Goal: Task Accomplishment & Management: Use online tool/utility

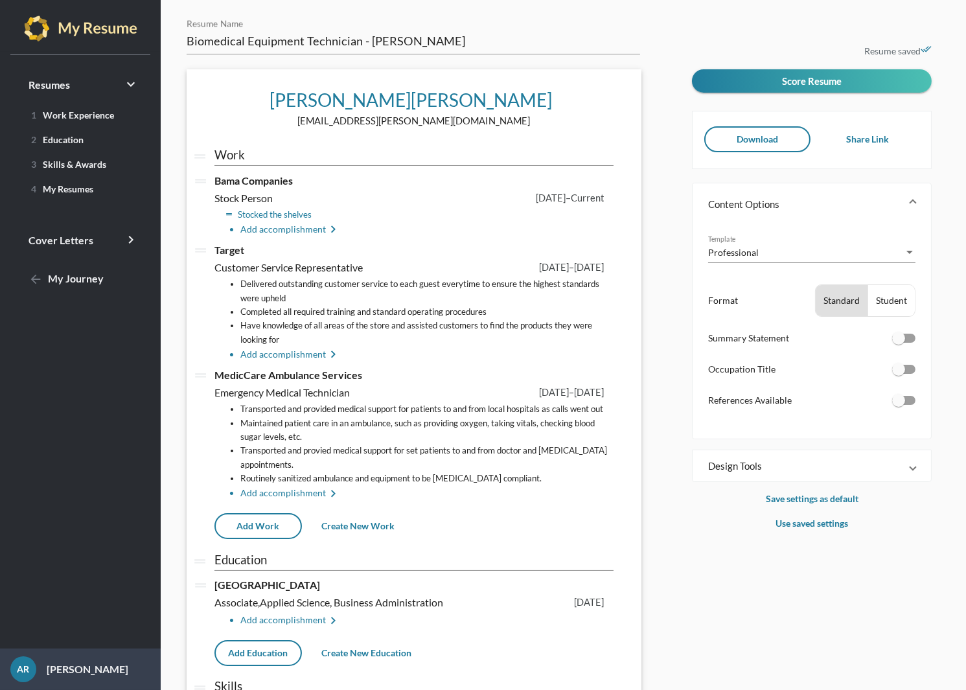
click at [281, 211] on li "Stocked the shelves" at bounding box center [426, 215] width 373 height 14
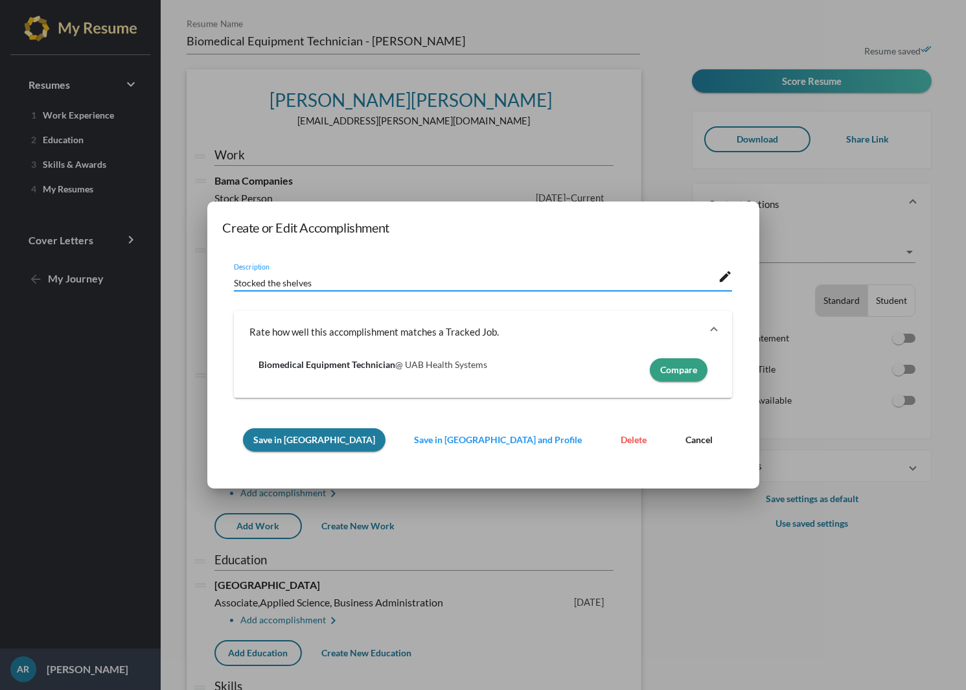
click at [686, 443] on span "Cancel" at bounding box center [699, 439] width 27 height 11
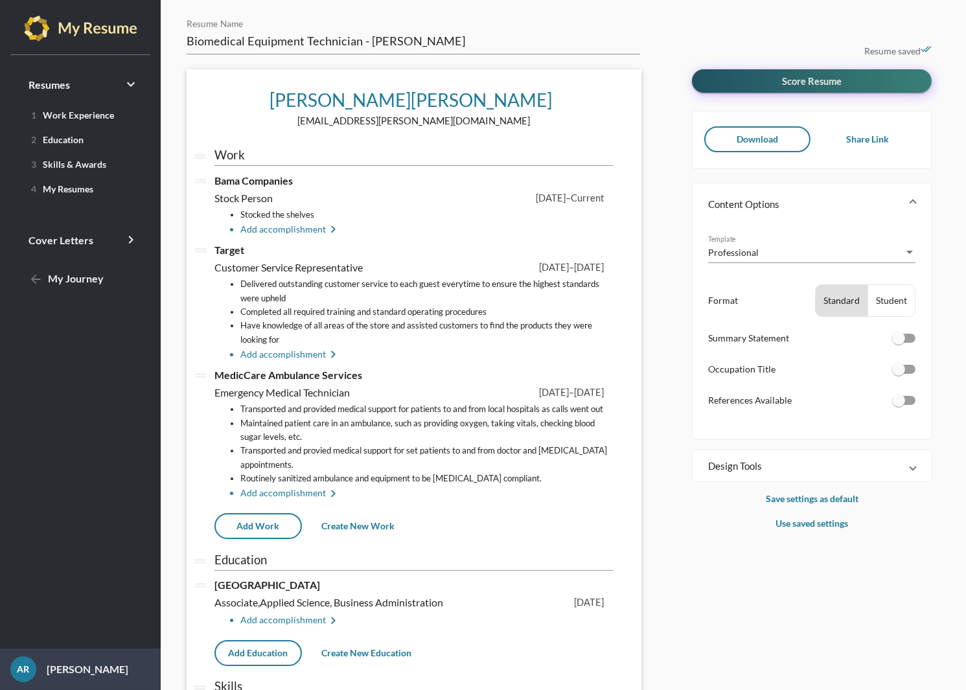
click at [793, 76] on span "Score Resume" at bounding box center [812, 81] width 60 height 12
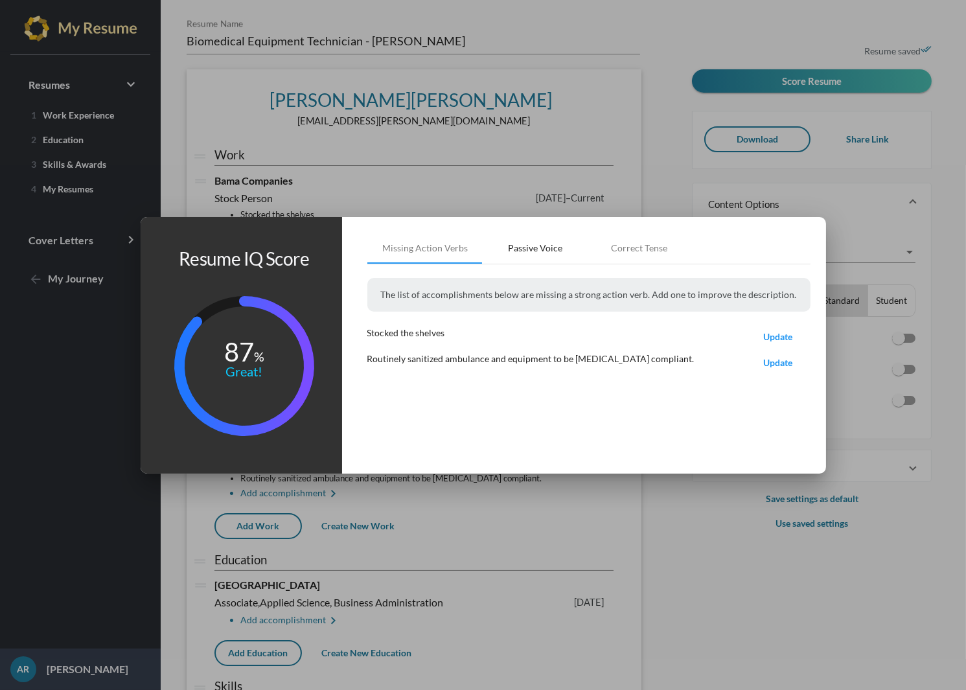
click at [549, 249] on div "Passive Voice" at bounding box center [536, 248] width 54 height 13
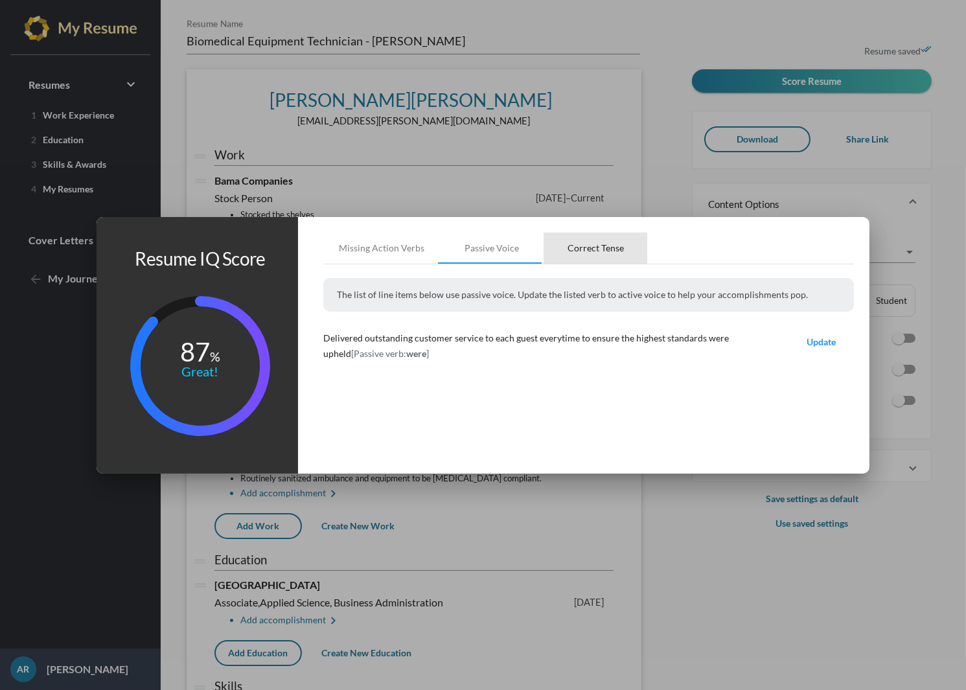
click at [610, 249] on div "Correct Tense" at bounding box center [596, 248] width 56 height 13
